Goal: Task Accomplishment & Management: Manage account settings

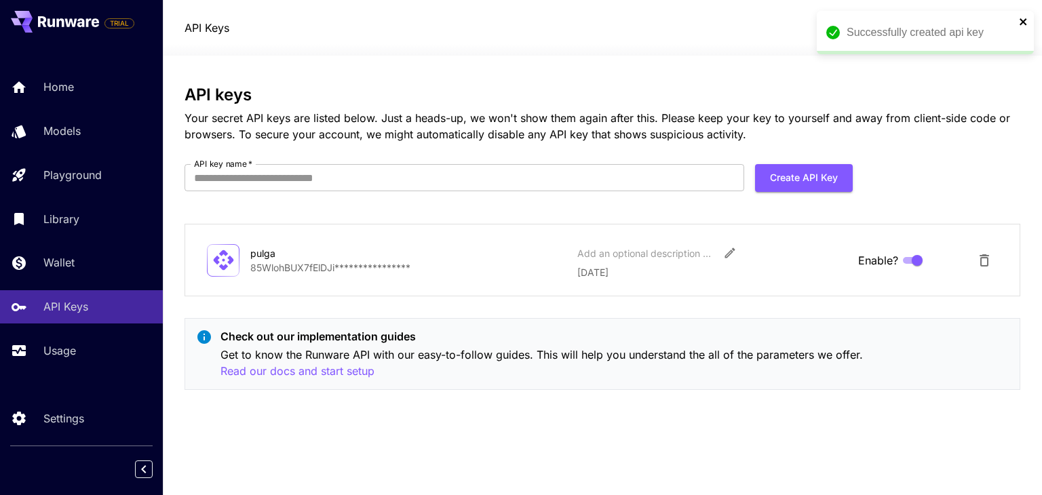
click at [1025, 20] on icon "close" at bounding box center [1022, 21] width 7 height 7
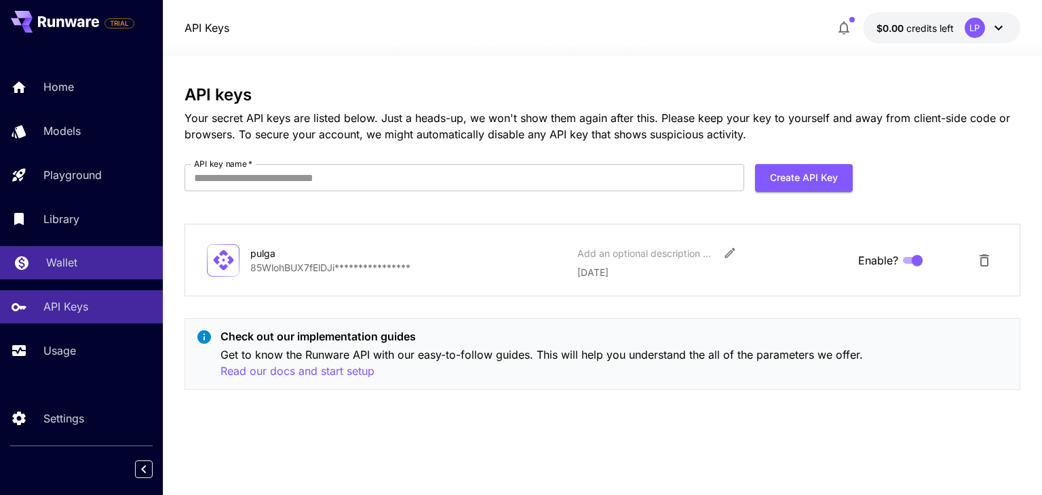
click at [65, 268] on p "Wallet" at bounding box center [61, 262] width 31 height 16
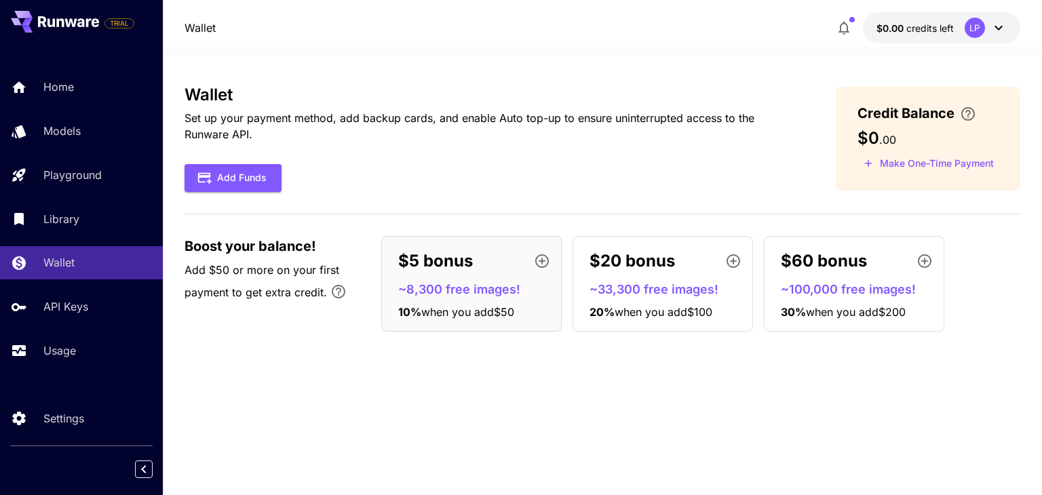
drag, startPoint x: 463, startPoint y: 313, endPoint x: 462, endPoint y: 399, distance: 86.8
click at [462, 399] on div "Wallet Set up your payment method, add backup cards, and enable Auto top-up to …" at bounding box center [601, 275] width 835 height 380
click at [909, 18] on button "$0.00 credits left LP" at bounding box center [941, 27] width 157 height 31
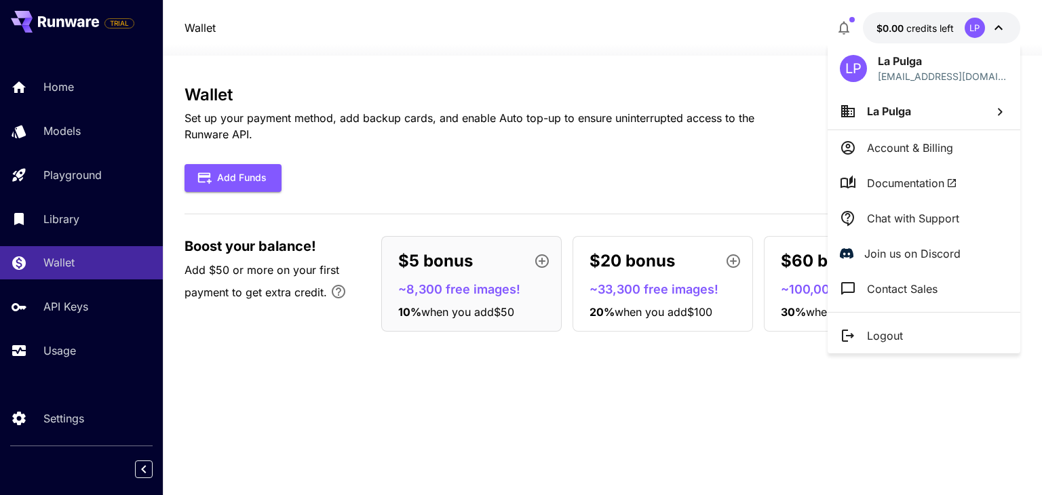
click at [526, 411] on div at bounding box center [521, 247] width 1042 height 495
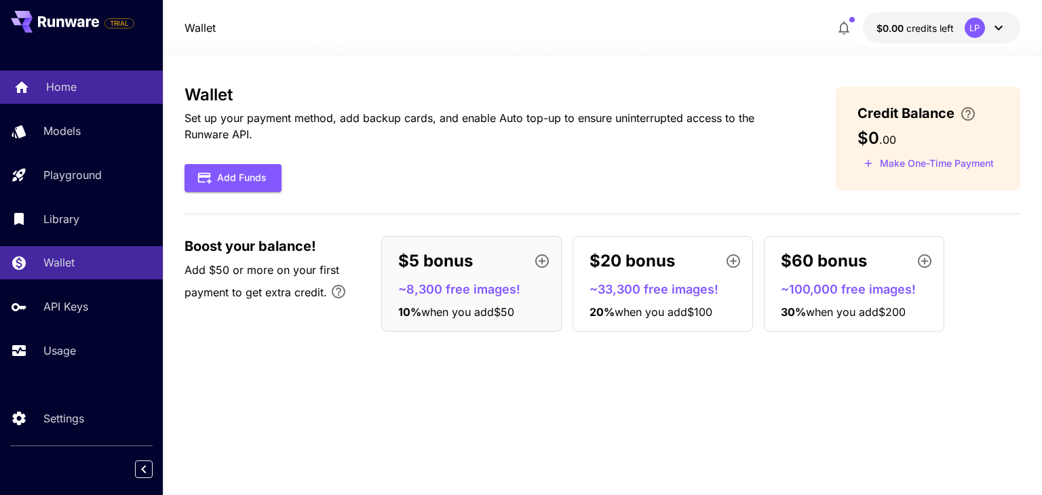
click at [43, 87] on link "Home" at bounding box center [81, 87] width 163 height 33
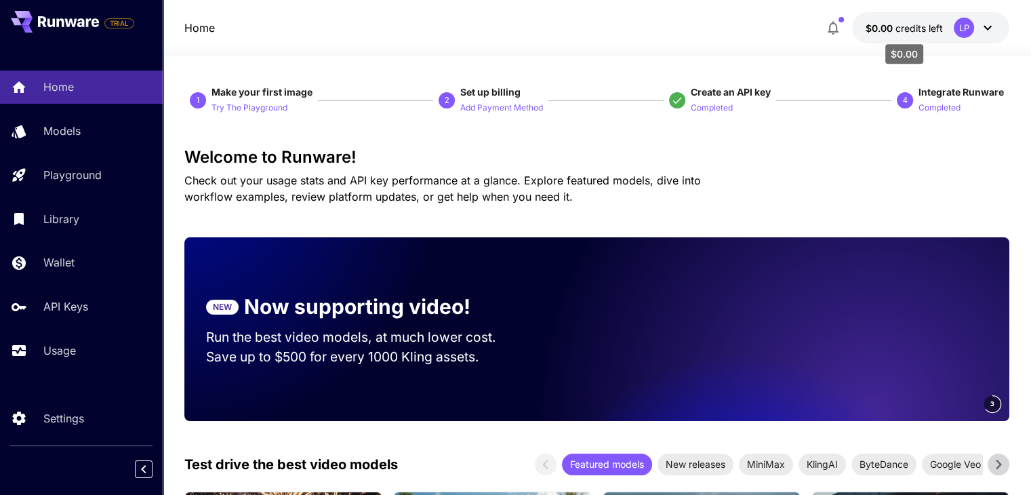
click at [882, 25] on span "$0.00" at bounding box center [881, 28] width 30 height 12
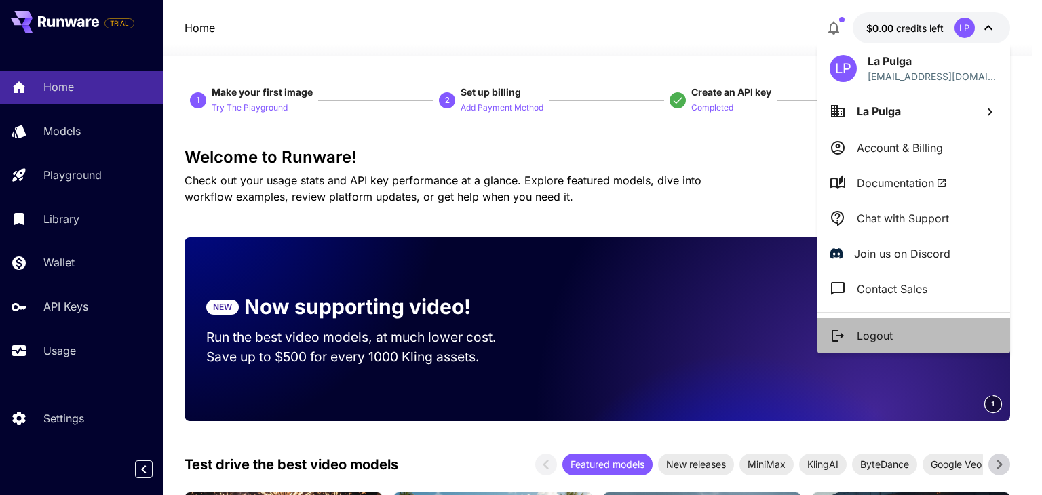
click at [871, 332] on p "Logout" at bounding box center [874, 336] width 36 height 16
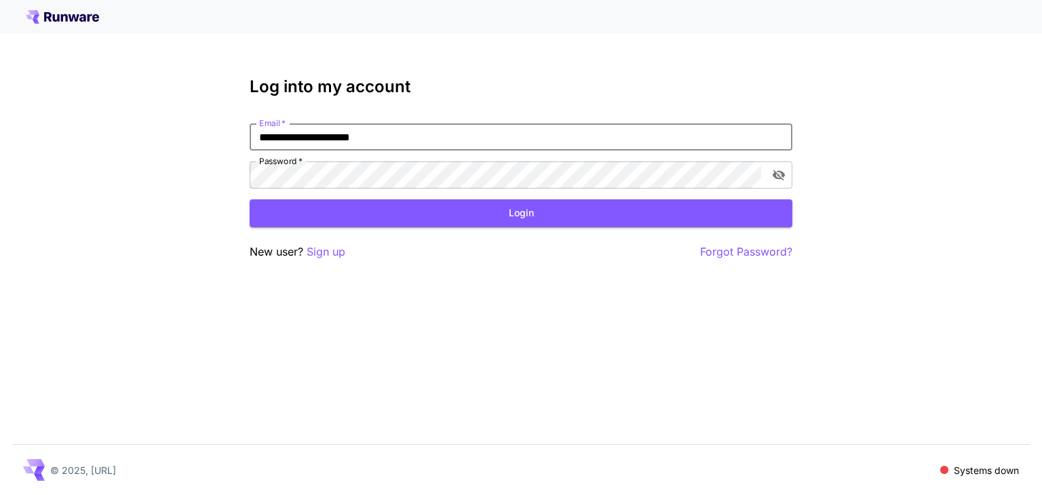
type input "**********"
click button "Login" at bounding box center [521, 213] width 542 height 28
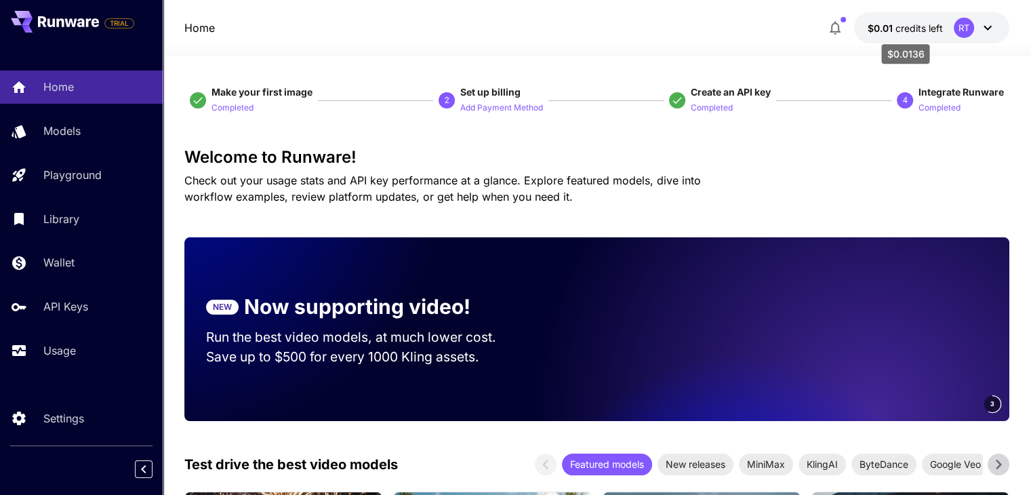
click at [911, 25] on span "credits left" at bounding box center [919, 28] width 47 height 12
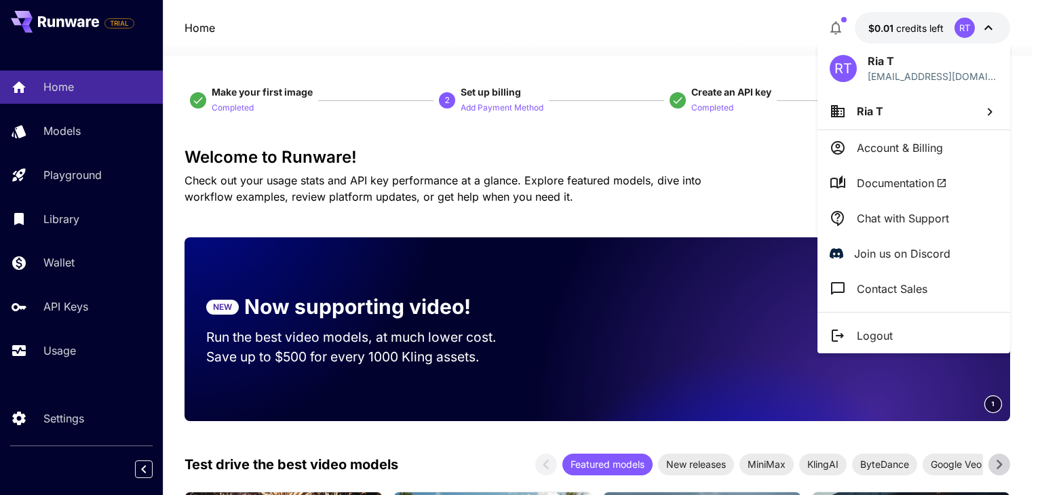
click at [643, 161] on div at bounding box center [521, 247] width 1042 height 495
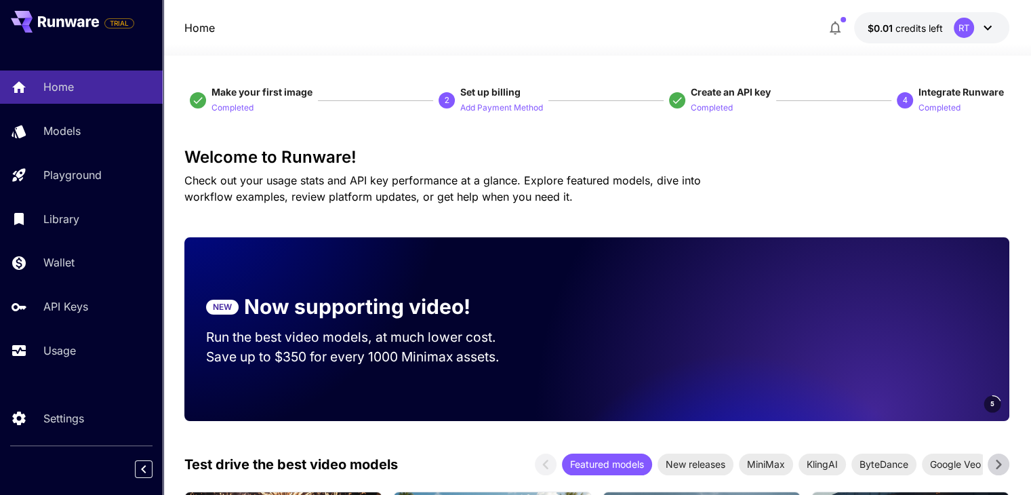
click at [926, 36] on button "$0.01 credits left RT" at bounding box center [931, 27] width 155 height 31
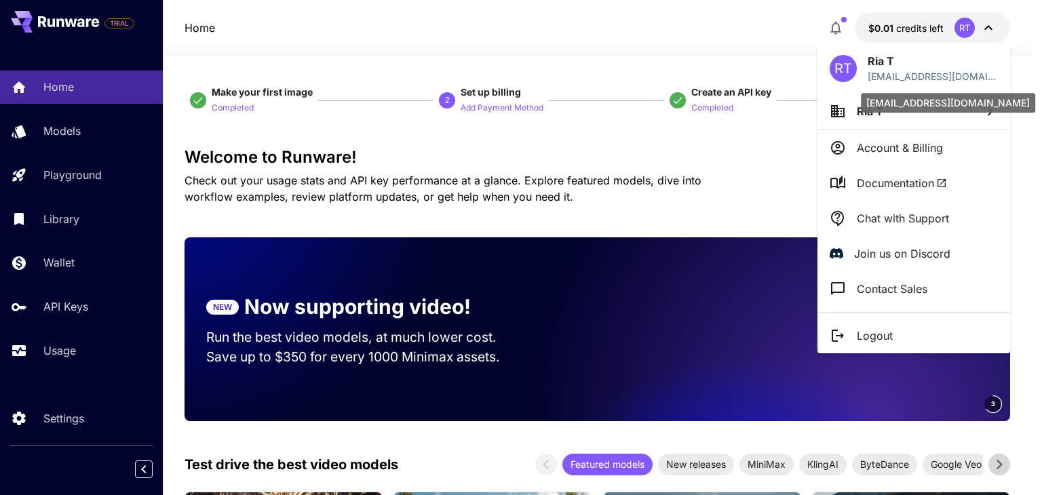
click at [906, 74] on p "riatamatama8@gmail.com" at bounding box center [932, 76] width 130 height 14
click at [723, 147] on div at bounding box center [521, 247] width 1042 height 495
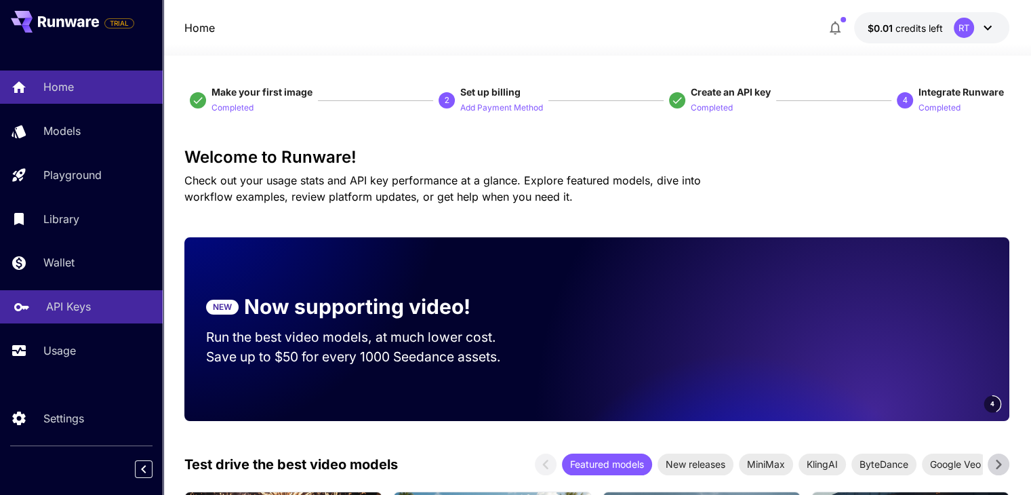
click at [62, 309] on p "API Keys" at bounding box center [68, 306] width 45 height 16
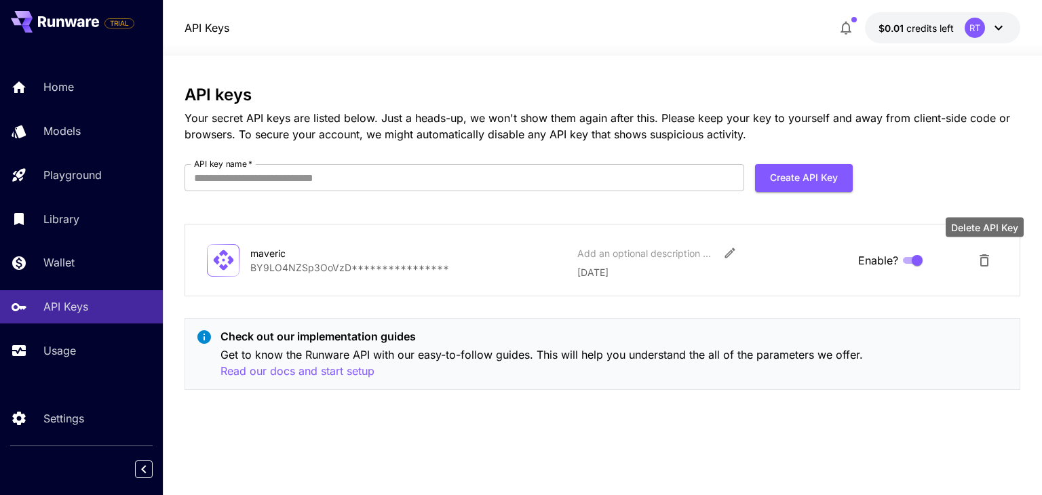
click at [989, 256] on icon "Delete API Key" at bounding box center [984, 260] width 16 height 16
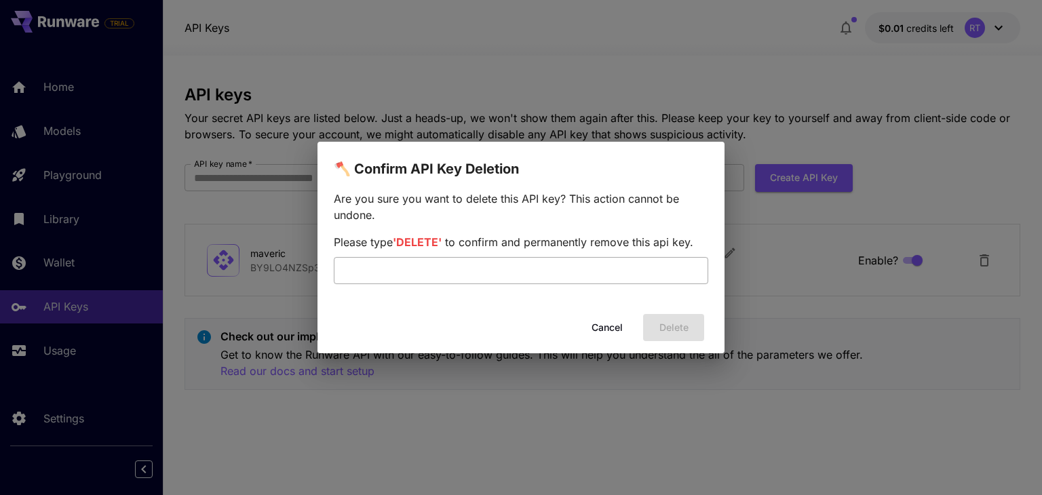
click at [436, 274] on input "text" at bounding box center [521, 270] width 374 height 27
type input "******"
click at [684, 328] on button "Delete" at bounding box center [673, 328] width 61 height 28
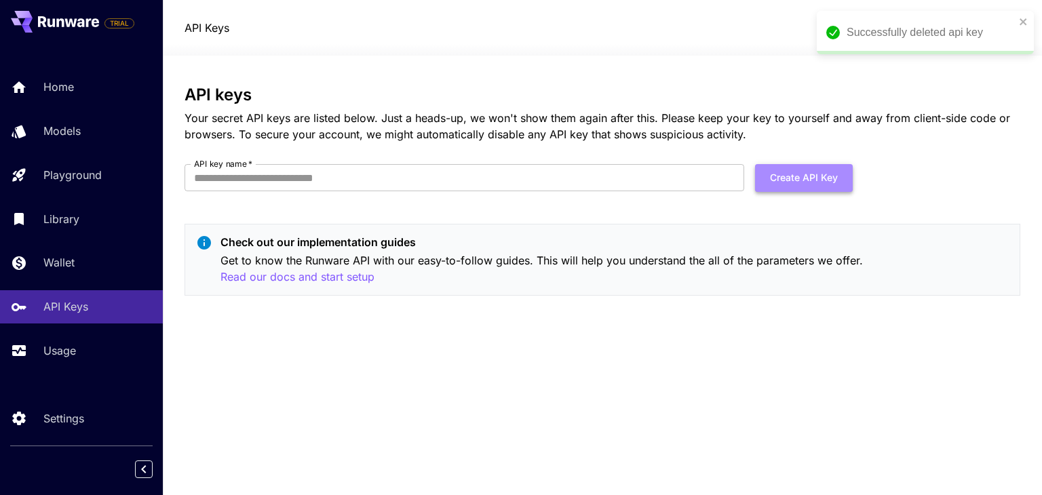
click at [797, 182] on button "Create API Key" at bounding box center [804, 178] width 98 height 28
click at [404, 185] on input "API key name   *" at bounding box center [463, 177] width 559 height 27
type input "*****"
click at [795, 166] on button "Create API Key" at bounding box center [804, 178] width 98 height 28
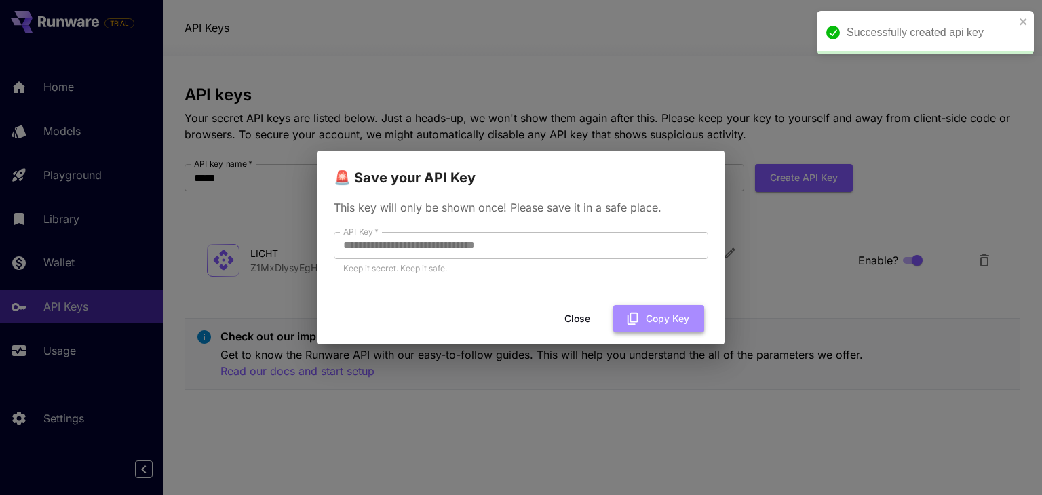
click at [643, 321] on button "Copy Key" at bounding box center [658, 319] width 91 height 28
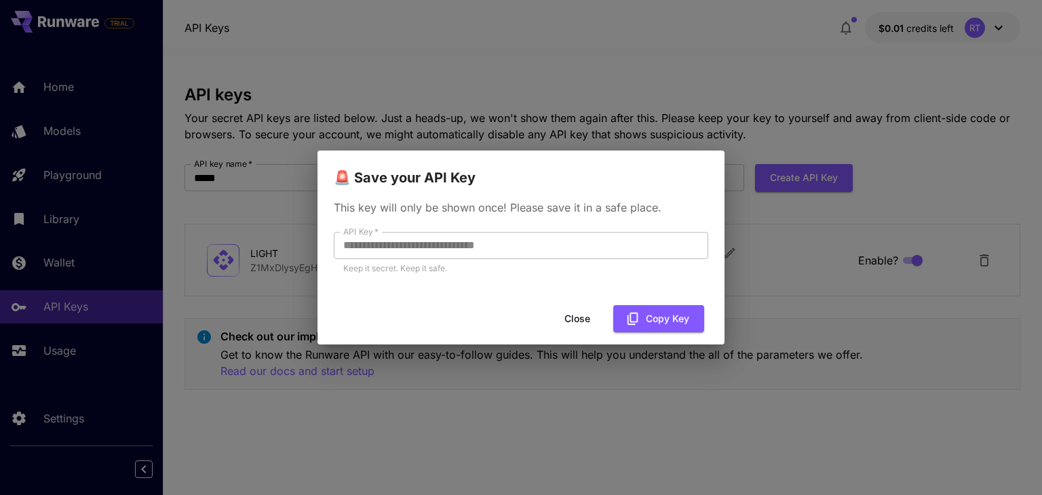
click at [575, 319] on button "Close" at bounding box center [577, 319] width 61 height 28
